Goal: Information Seeking & Learning: Learn about a topic

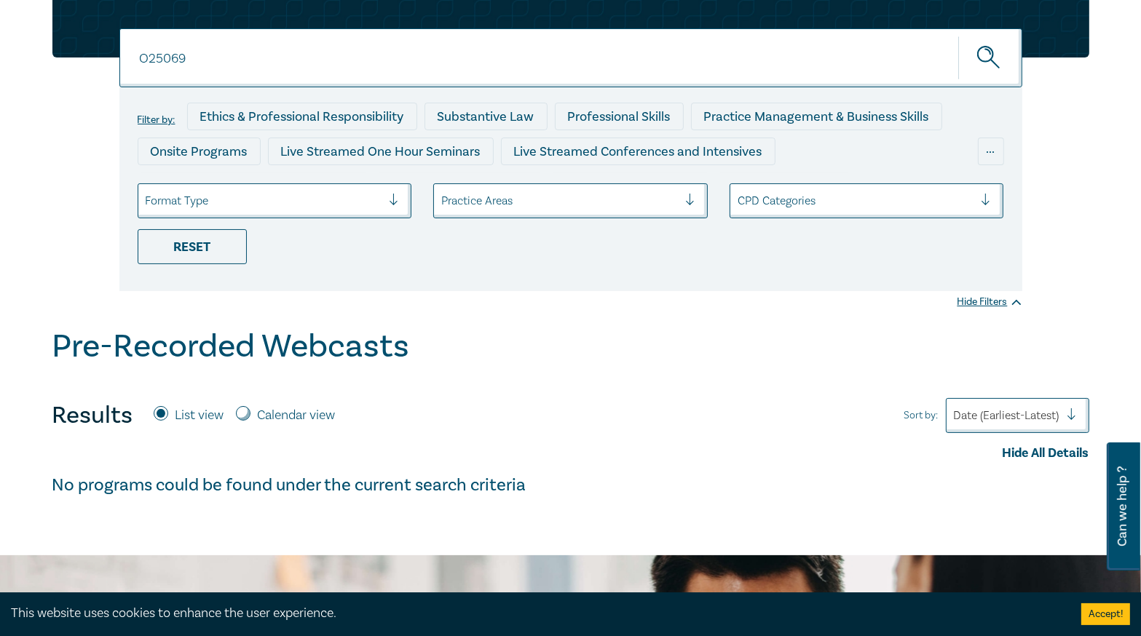
click at [570, 312] on div "O25069 O25069 Filter by: Ethics & Professional Responsibility Substantive Law P…" at bounding box center [570, 152] width 1141 height 350
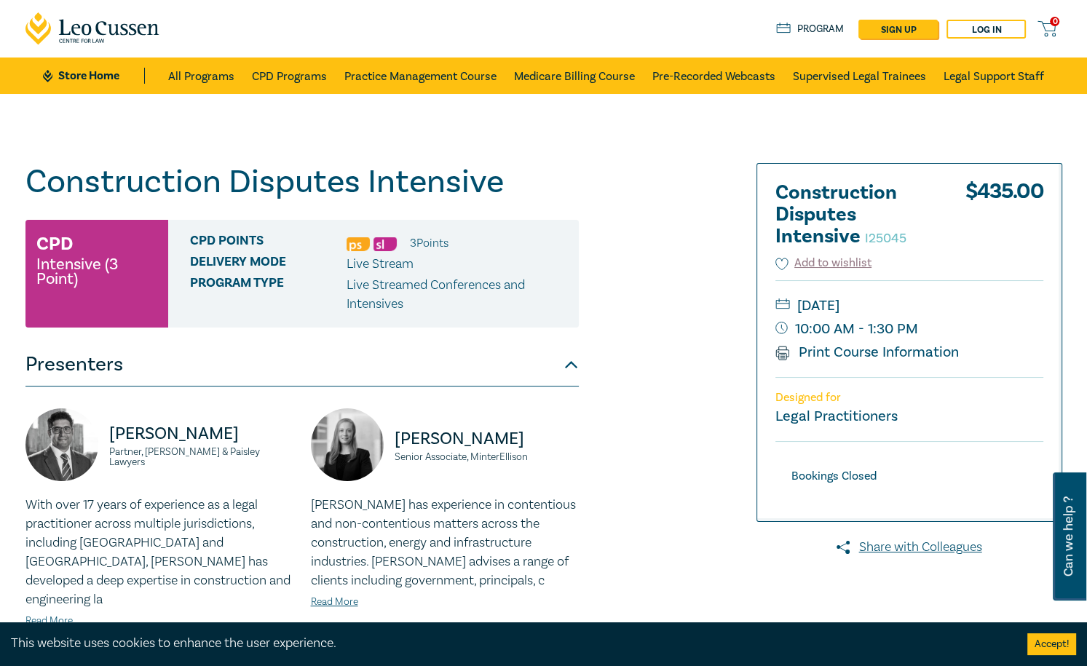
click at [344, 432] on img at bounding box center [347, 444] width 73 height 73
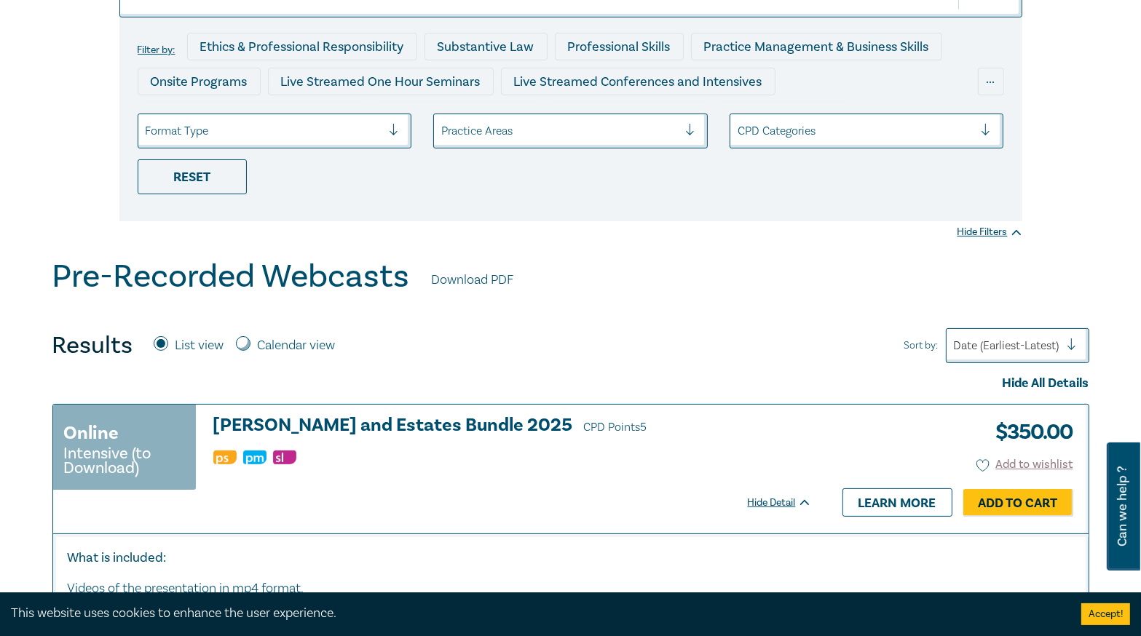
scroll to position [233, 0]
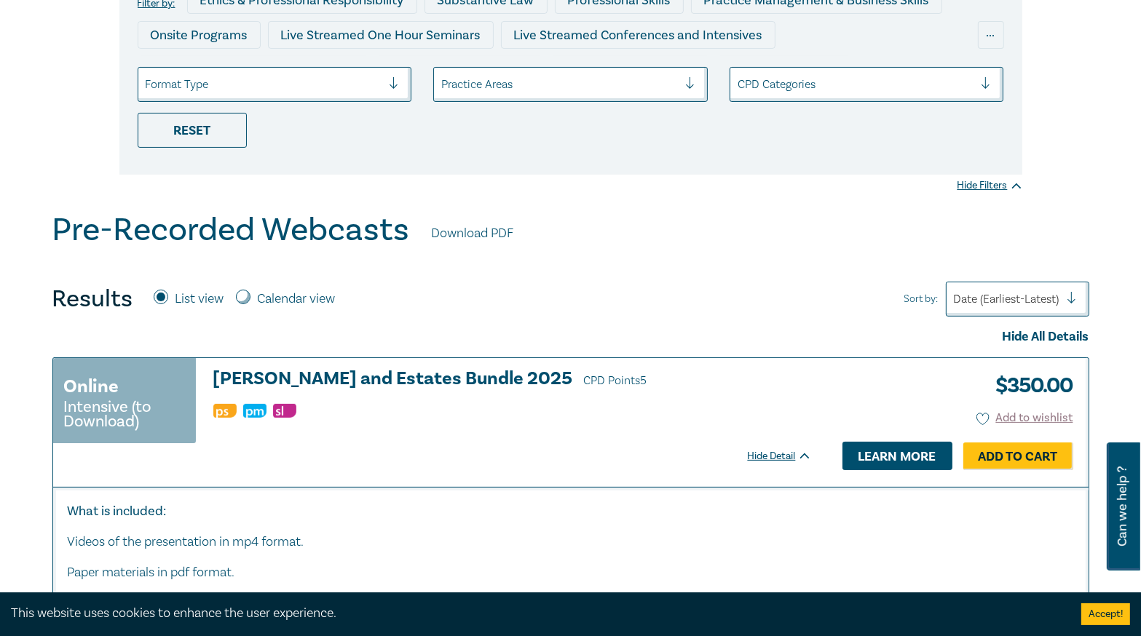
click at [874, 457] on link "Learn more" at bounding box center [897, 456] width 110 height 28
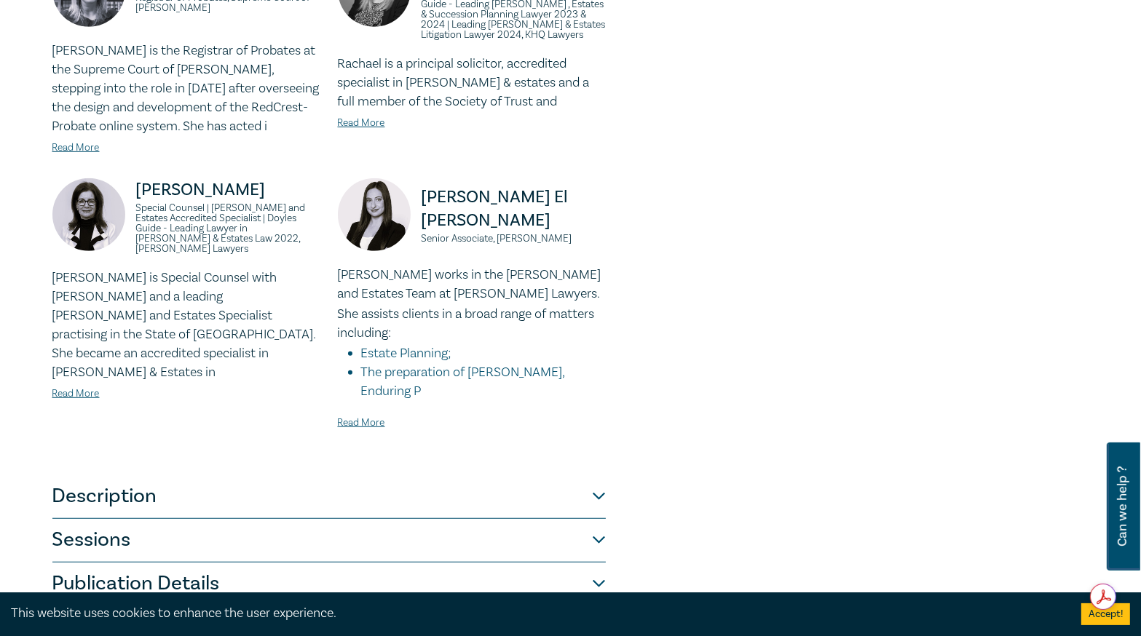
scroll to position [1048, 0]
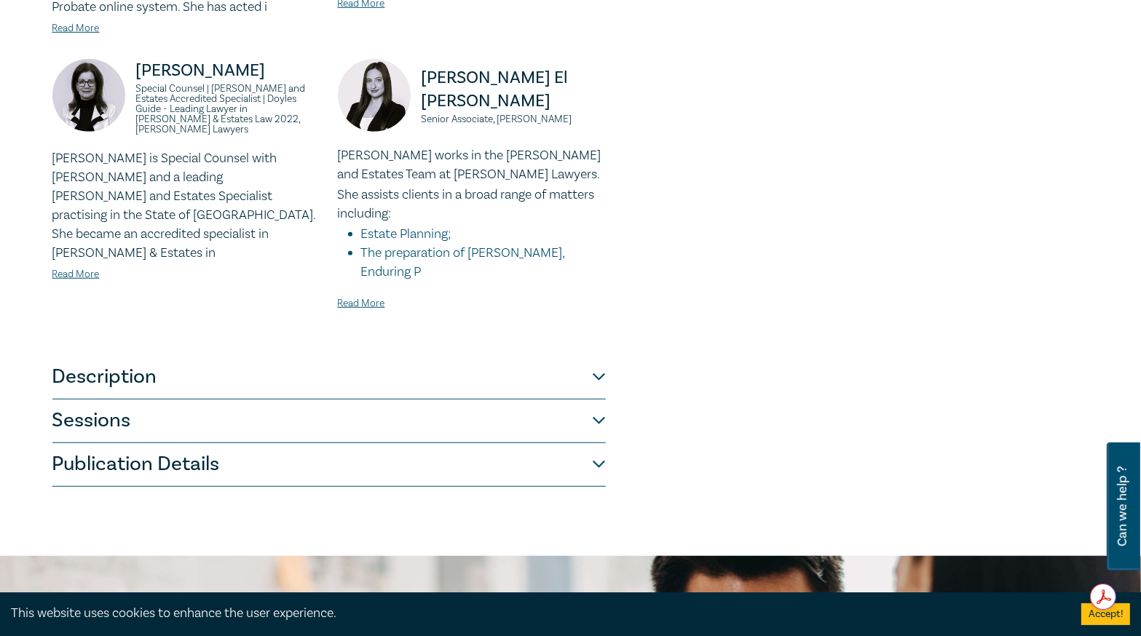
click at [432, 356] on button "Description" at bounding box center [328, 378] width 553 height 44
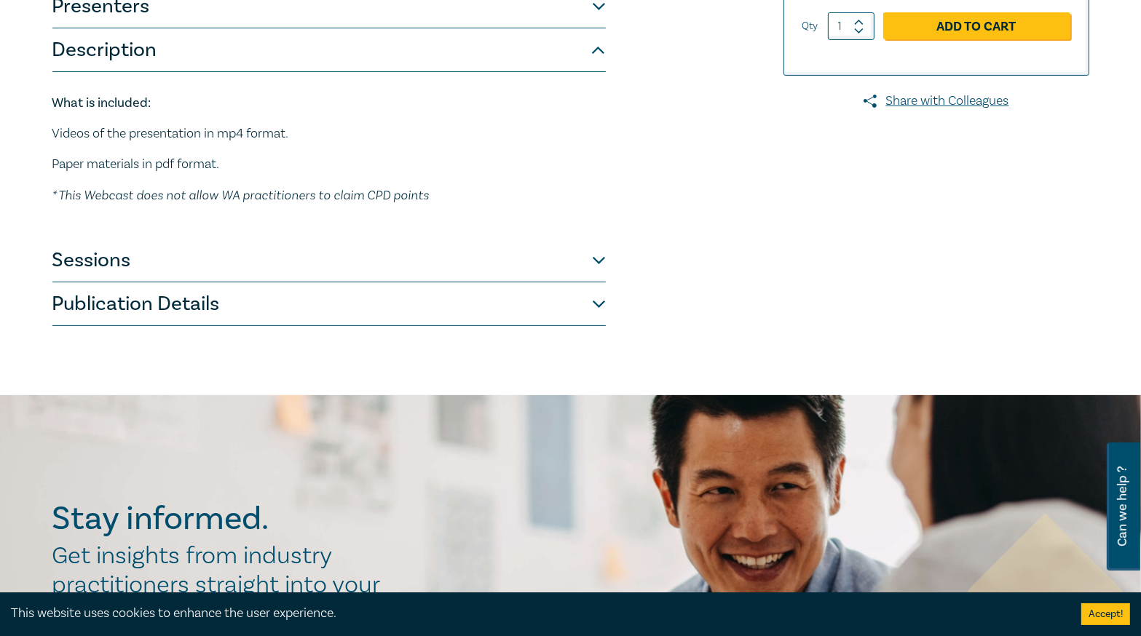
scroll to position [339, 0]
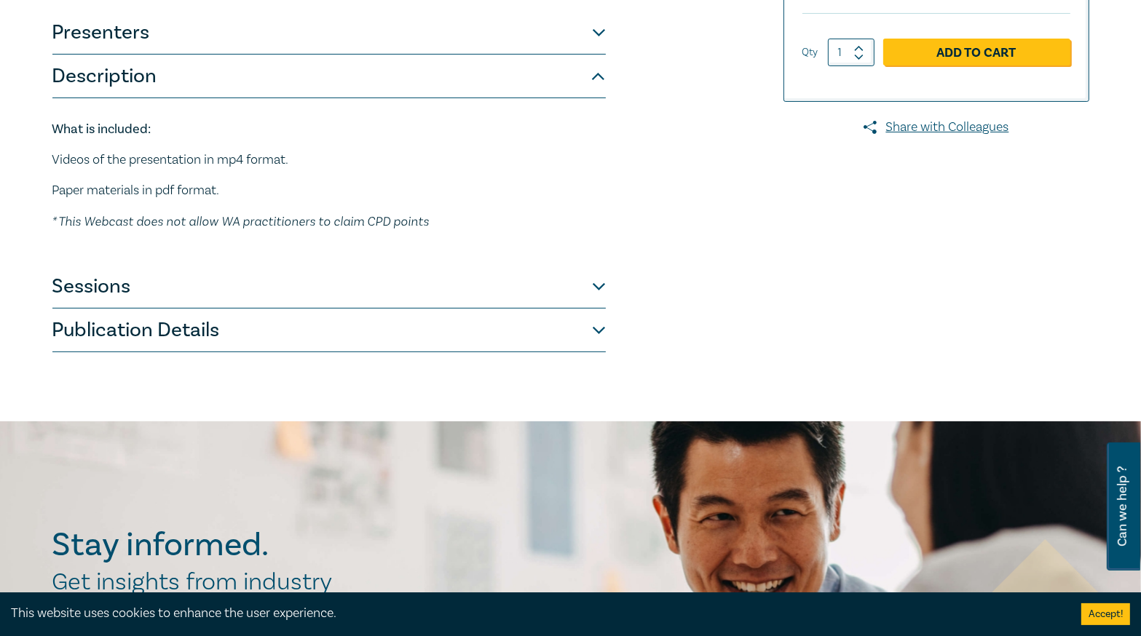
click at [402, 309] on button "Publication Details" at bounding box center [328, 331] width 553 height 44
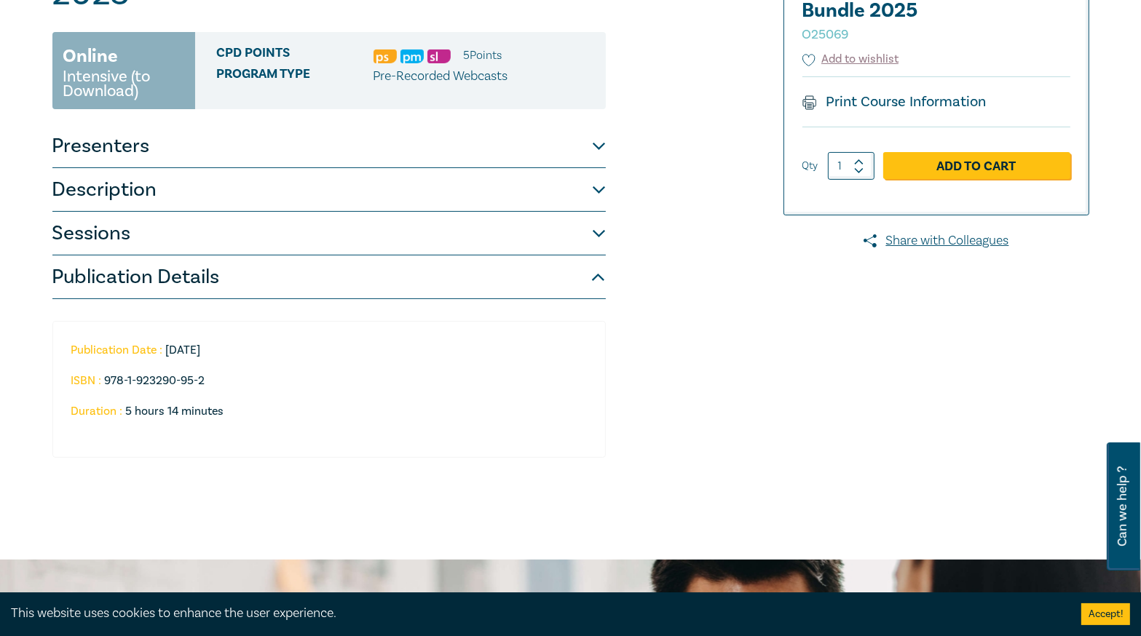
scroll to position [223, 0]
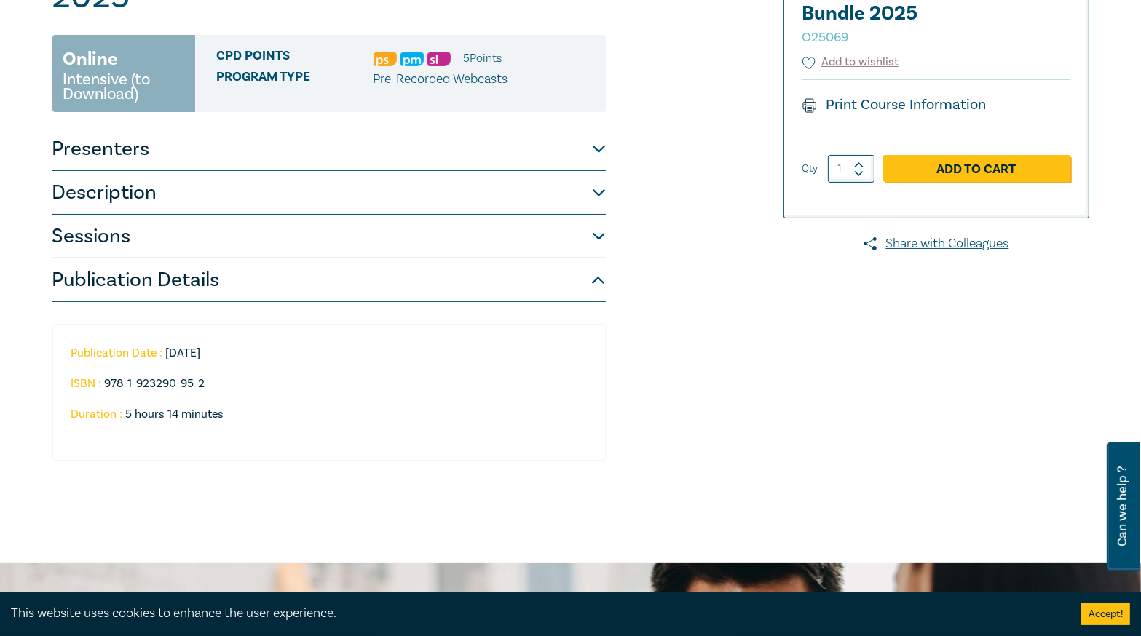
click at [387, 258] on button "Publication Details" at bounding box center [328, 280] width 553 height 44
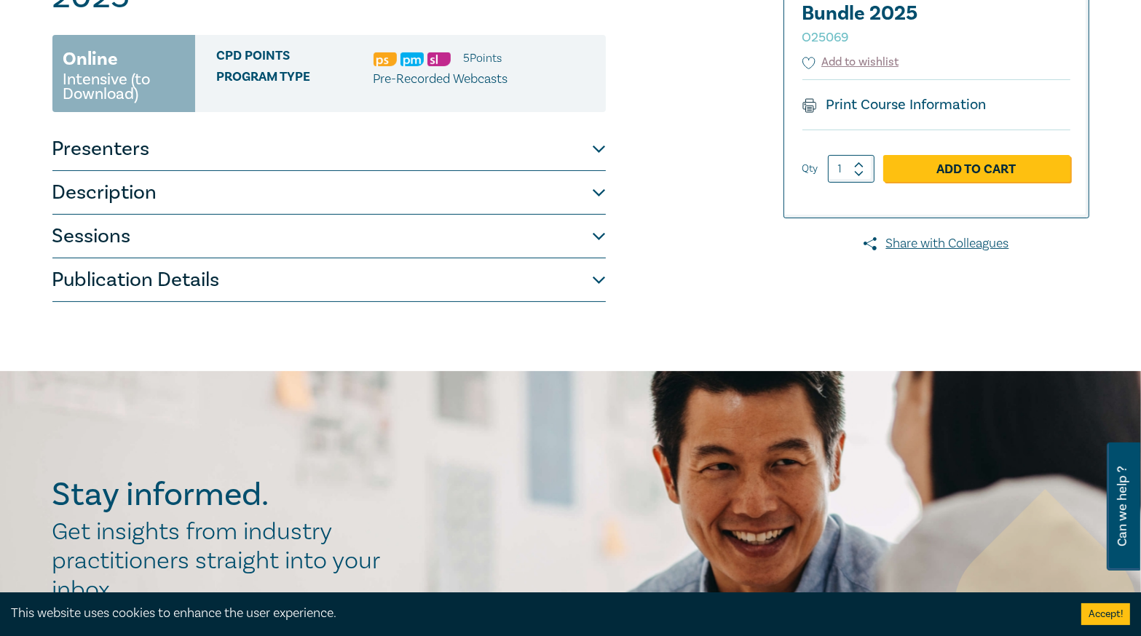
click at [379, 215] on button "Sessions" at bounding box center [328, 237] width 553 height 44
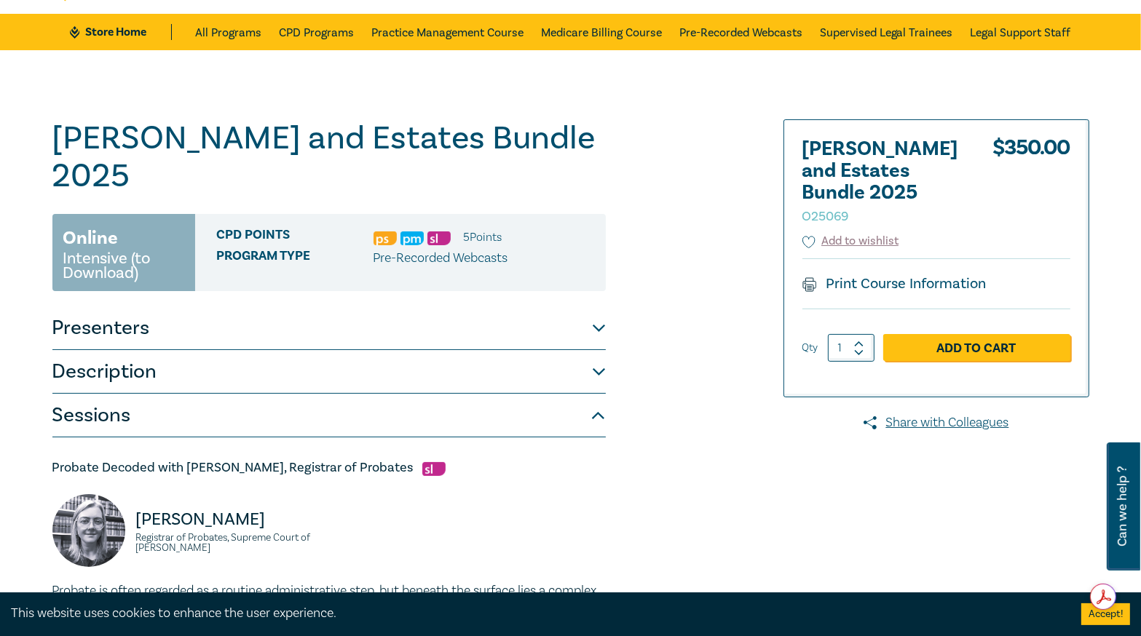
scroll to position [0, 0]
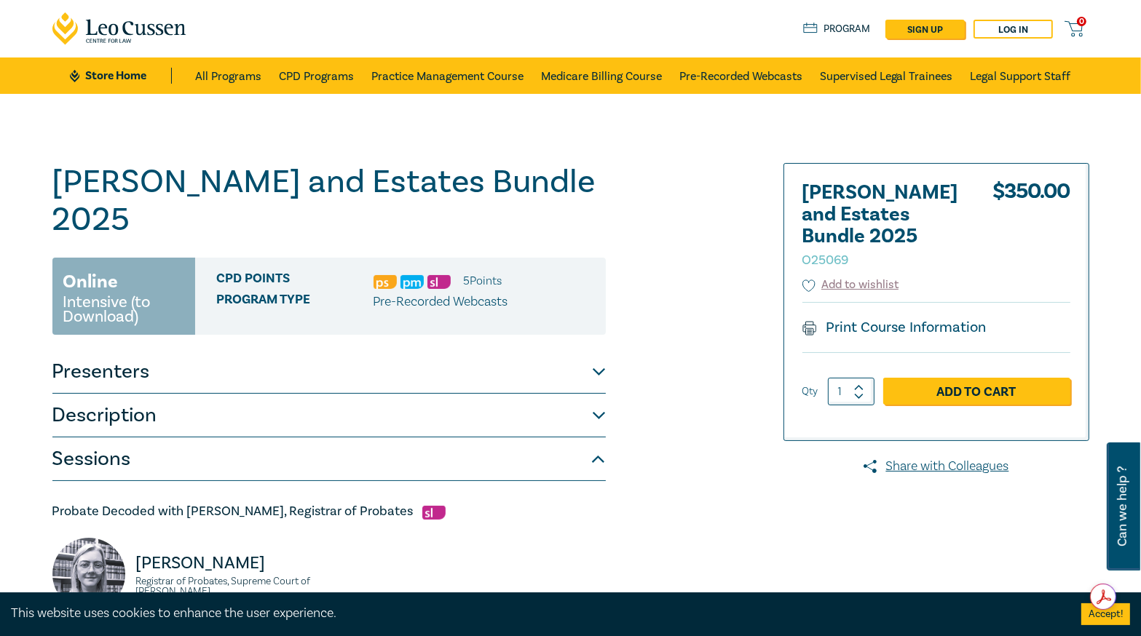
click at [564, 438] on button "Sessions" at bounding box center [328, 460] width 553 height 44
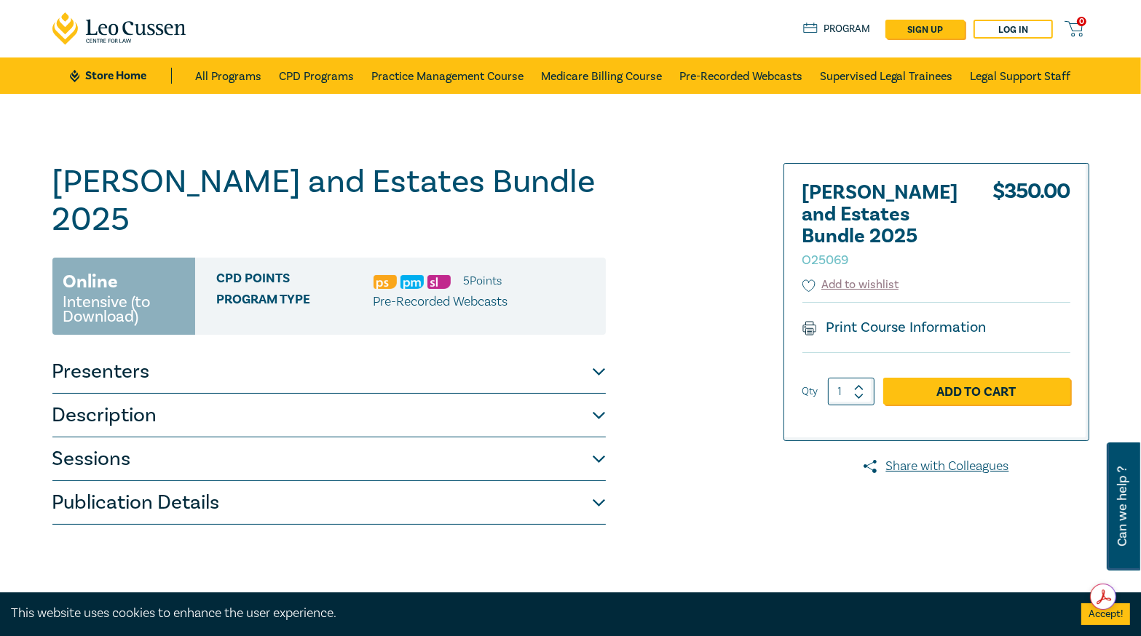
drag, startPoint x: 402, startPoint y: 422, endPoint x: 419, endPoint y: 425, distance: 17.0
click at [402, 438] on button "Sessions" at bounding box center [328, 460] width 553 height 44
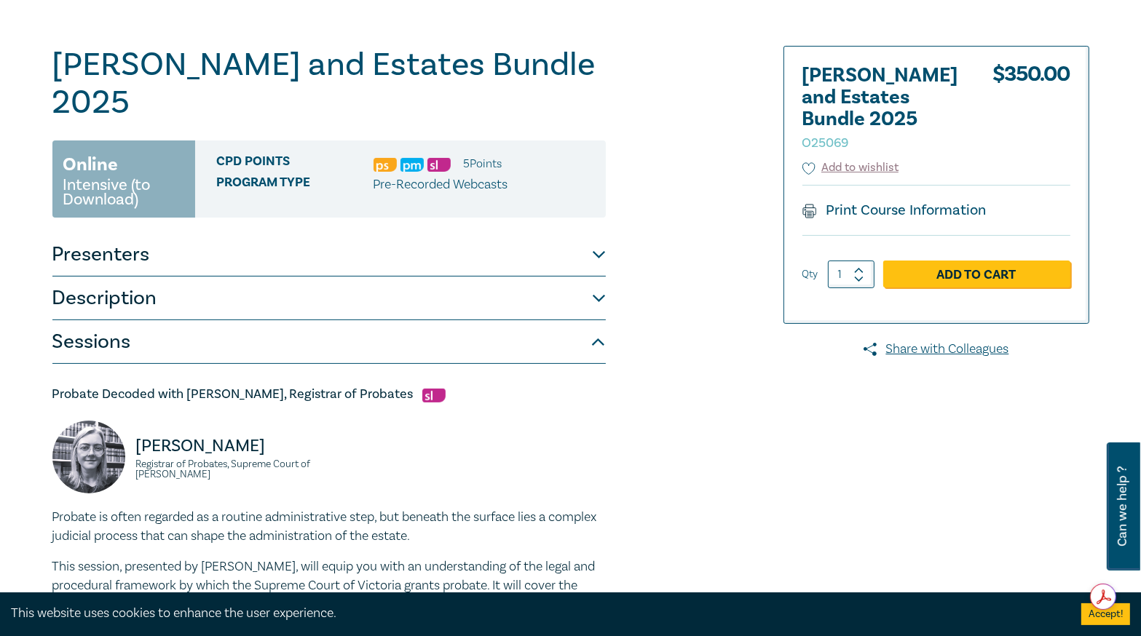
scroll to position [116, 0]
click at [347, 234] on button "Presenters" at bounding box center [328, 256] width 553 height 44
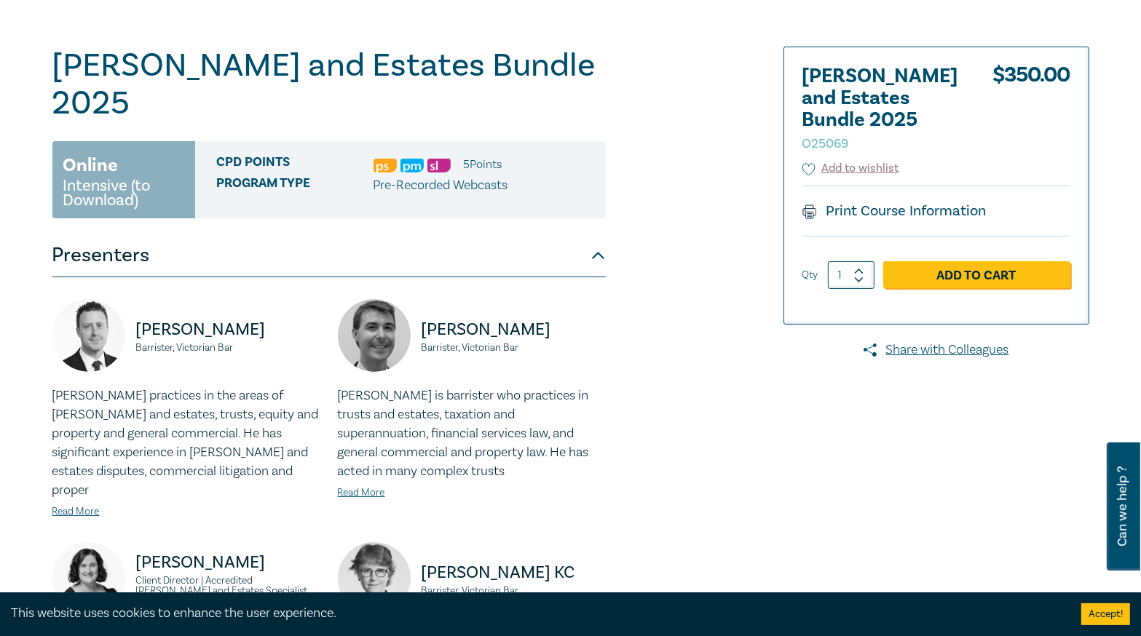
scroll to position [0, 0]
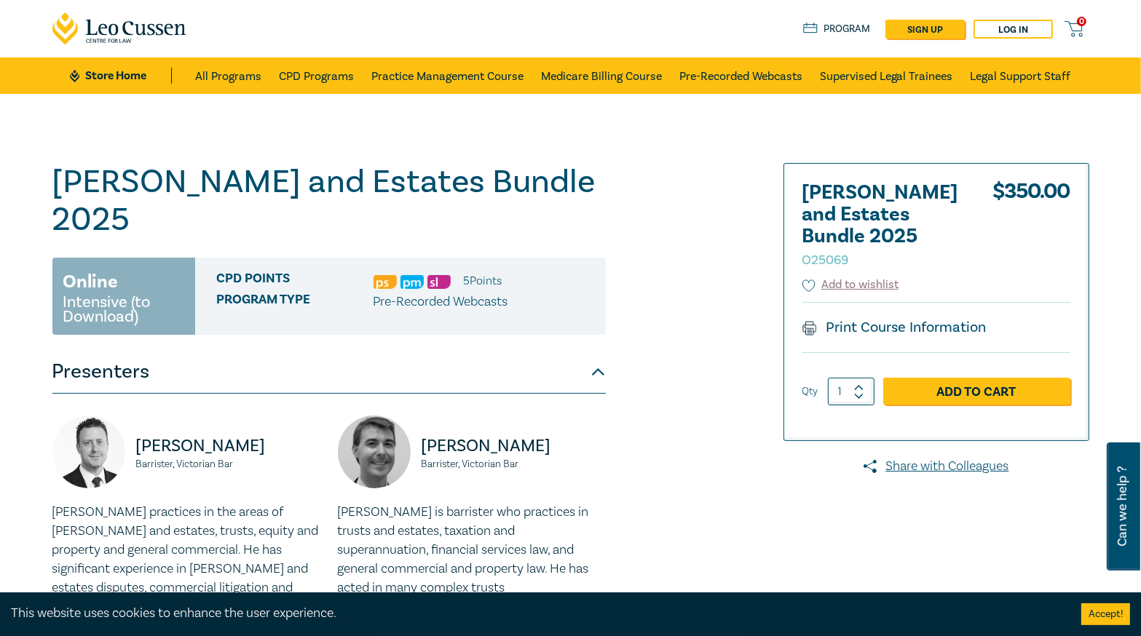
click at [590, 350] on button "Presenters" at bounding box center [328, 372] width 553 height 44
